Goal: Task Accomplishment & Management: Manage account settings

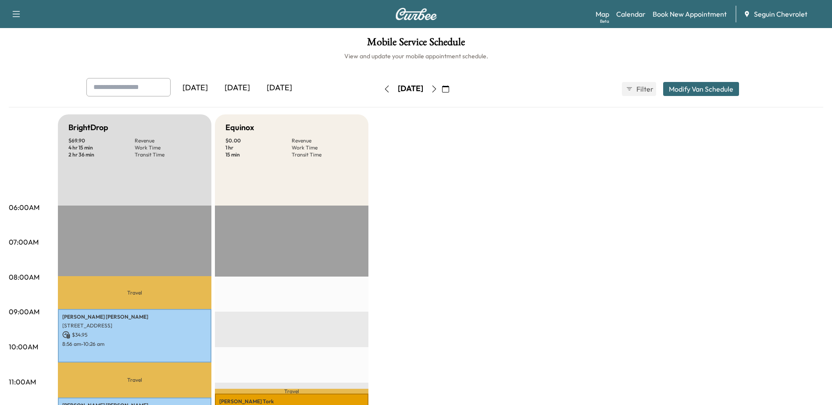
click at [238, 90] on div "[DATE]" at bounding box center [237, 88] width 42 height 20
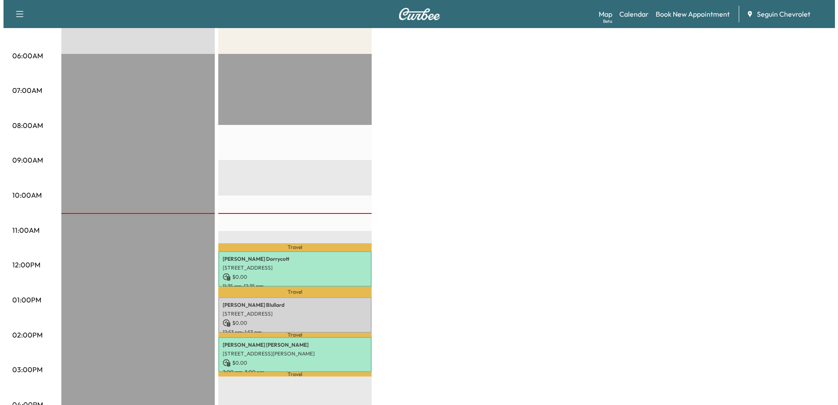
scroll to position [175, 0]
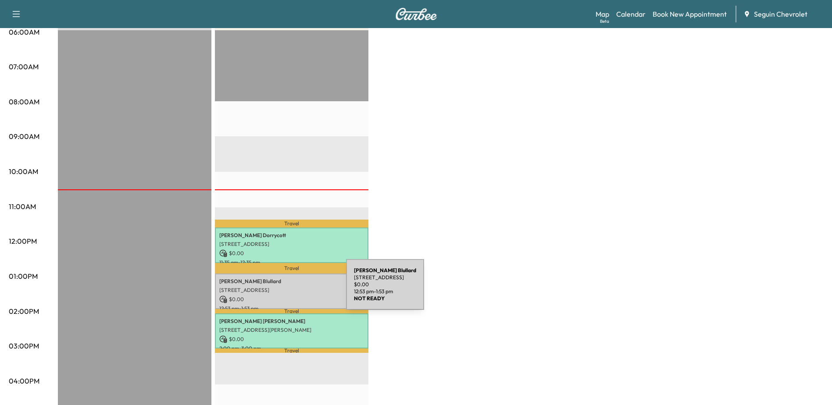
click at [280, 290] on p "[STREET_ADDRESS]" at bounding box center [291, 290] width 145 height 7
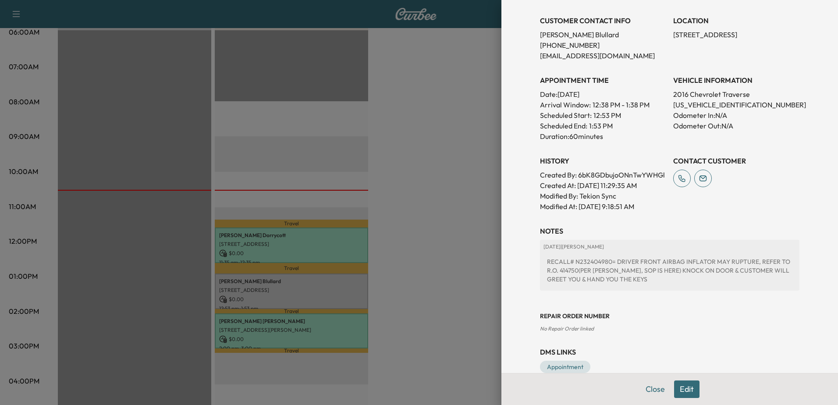
click at [586, 272] on div "RECALL# N232404980= DRIVER FRONT AIRBAG INFLATOR MAY RUPTURE, REFER TO R.O. 414…" at bounding box center [670, 270] width 252 height 33
drag, startPoint x: 586, startPoint y: 272, endPoint x: 590, endPoint y: 272, distance: 4.4
copy div "N232404980"
click at [428, 144] on div at bounding box center [419, 202] width 838 height 405
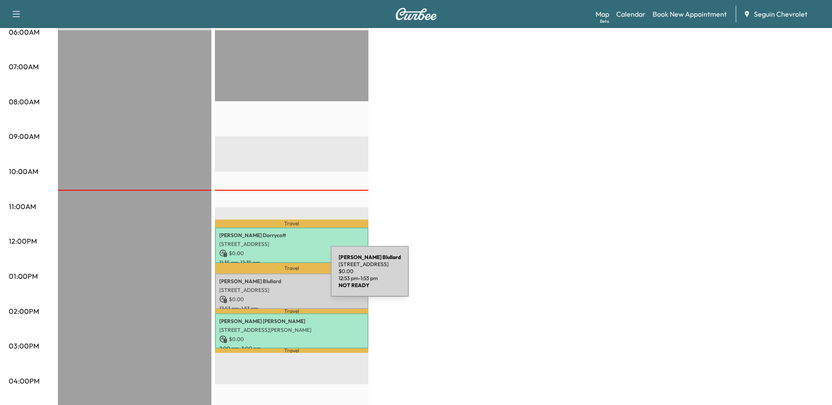
click at [266, 287] on p "[STREET_ADDRESS]" at bounding box center [291, 290] width 145 height 7
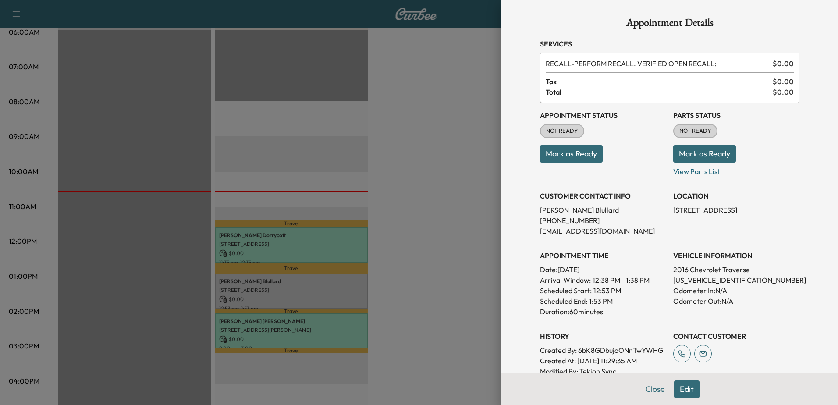
click at [704, 150] on button "Mark as Ready" at bounding box center [704, 154] width 63 height 18
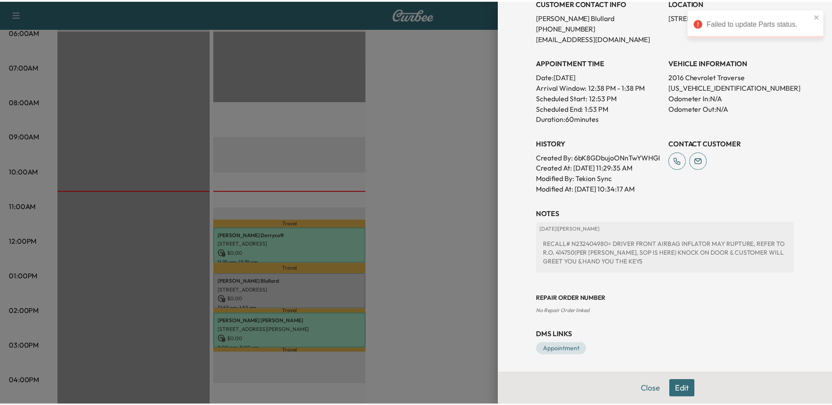
scroll to position [0, 0]
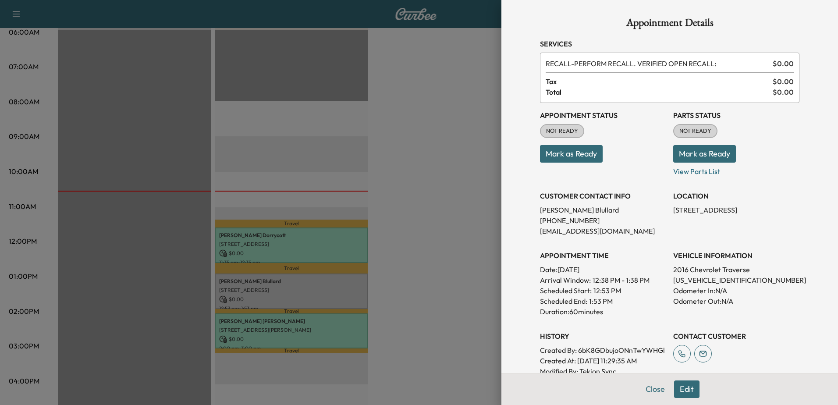
click at [694, 150] on button "Mark as Ready" at bounding box center [704, 154] width 63 height 18
click at [458, 210] on div at bounding box center [419, 202] width 838 height 405
